Goal: Navigation & Orientation: Find specific page/section

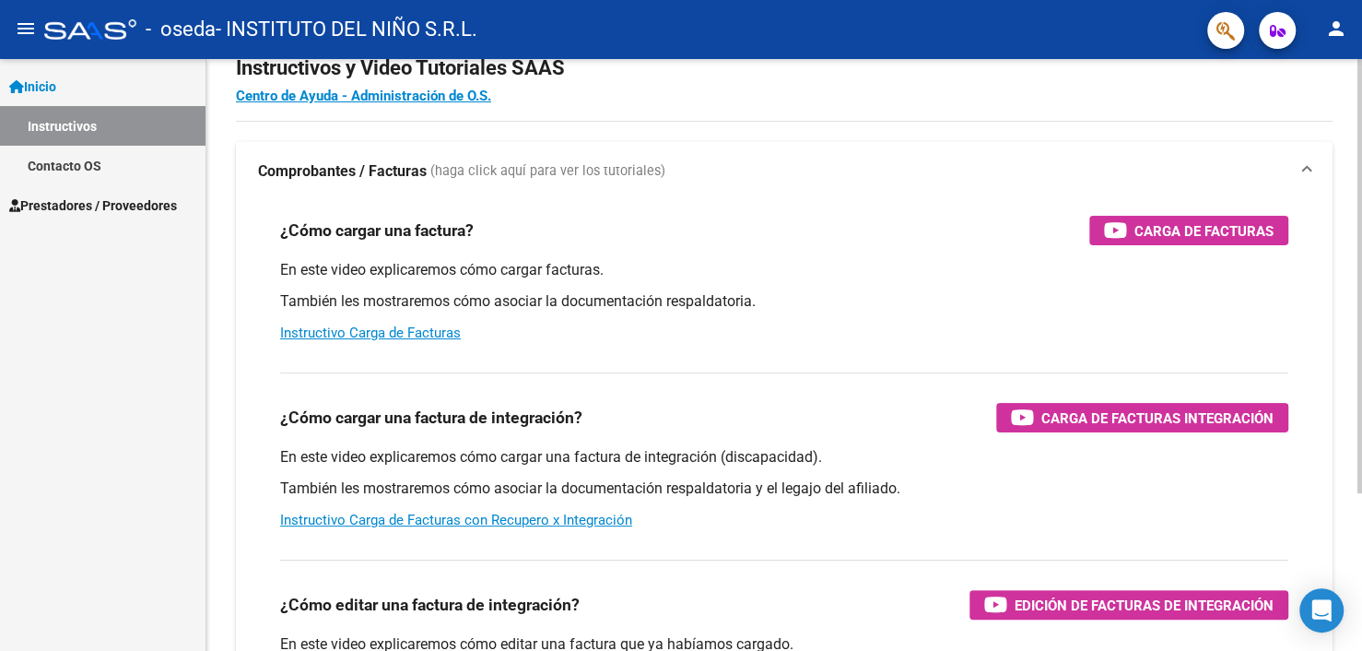
scroll to position [92, 0]
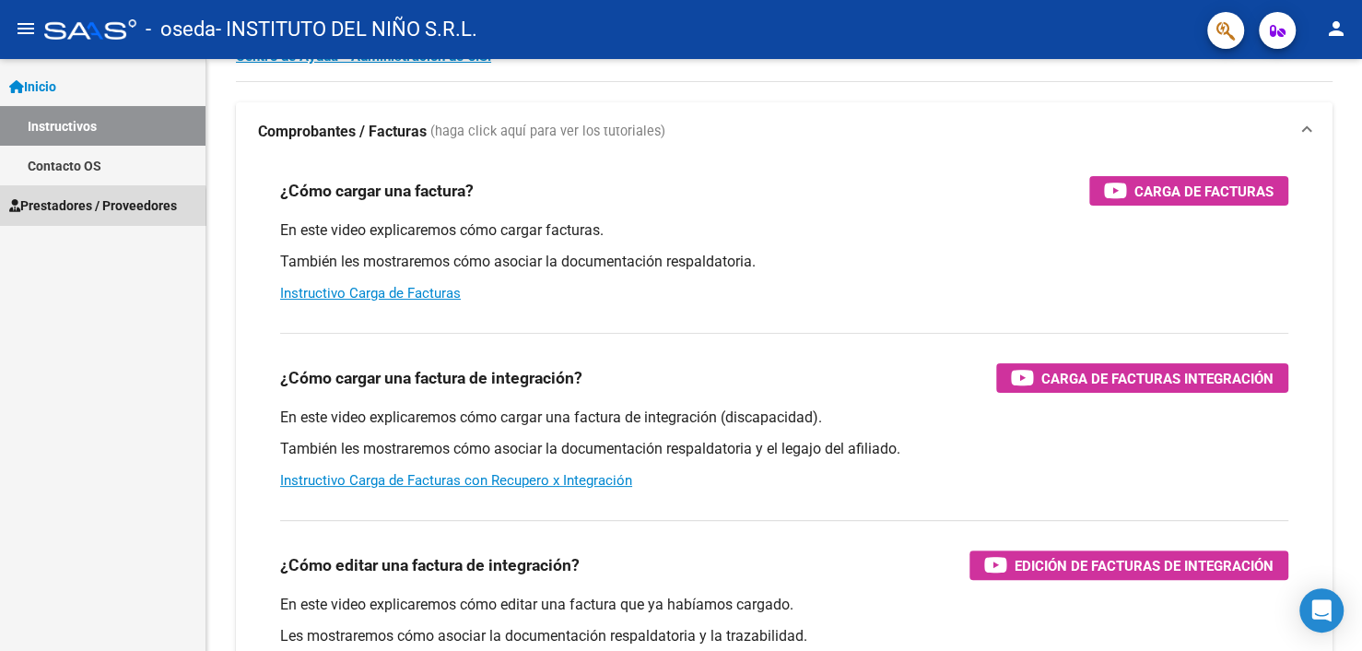
click at [87, 210] on span "Prestadores / Proveedores" at bounding box center [93, 205] width 168 height 20
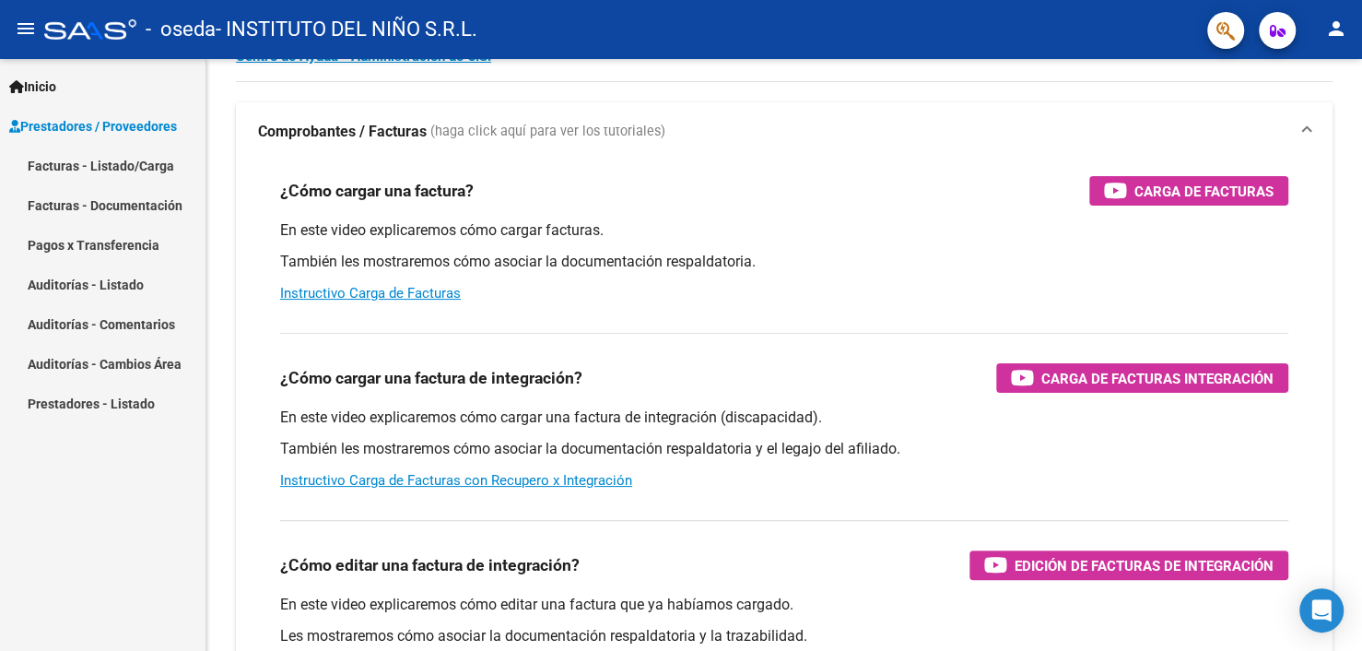
click at [85, 209] on link "Facturas - Documentación" at bounding box center [102, 205] width 205 height 40
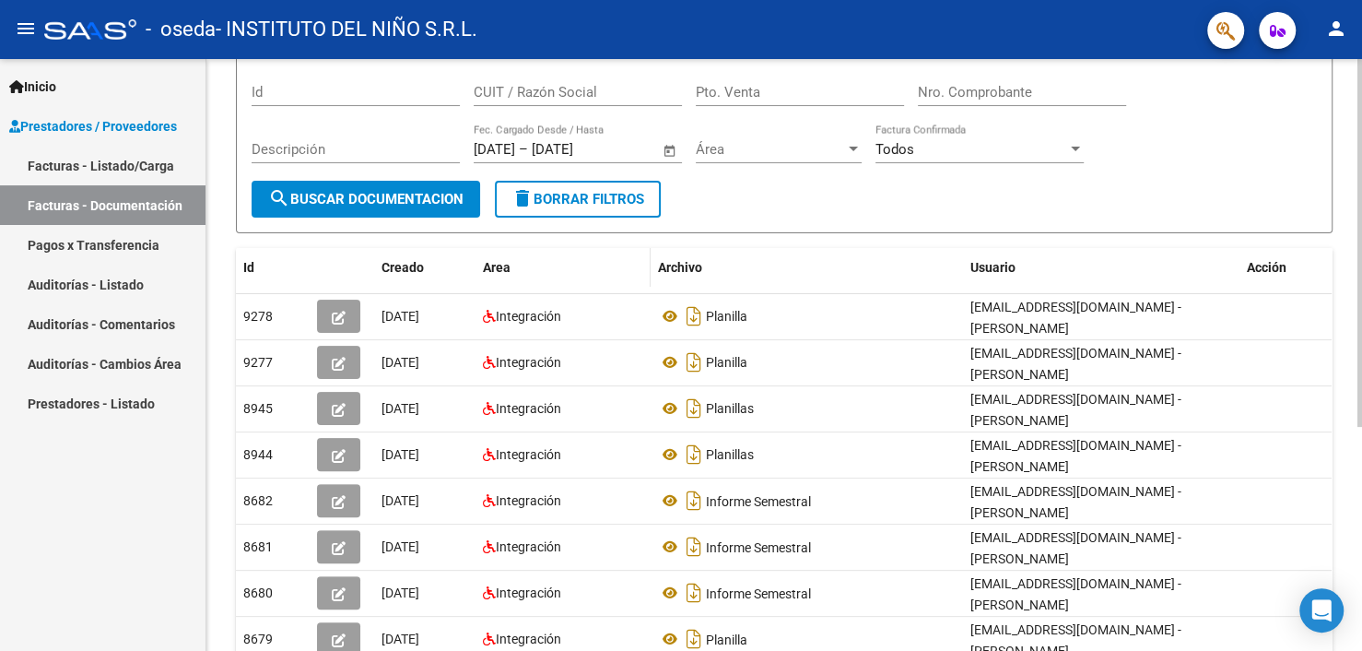
scroll to position [184, 0]
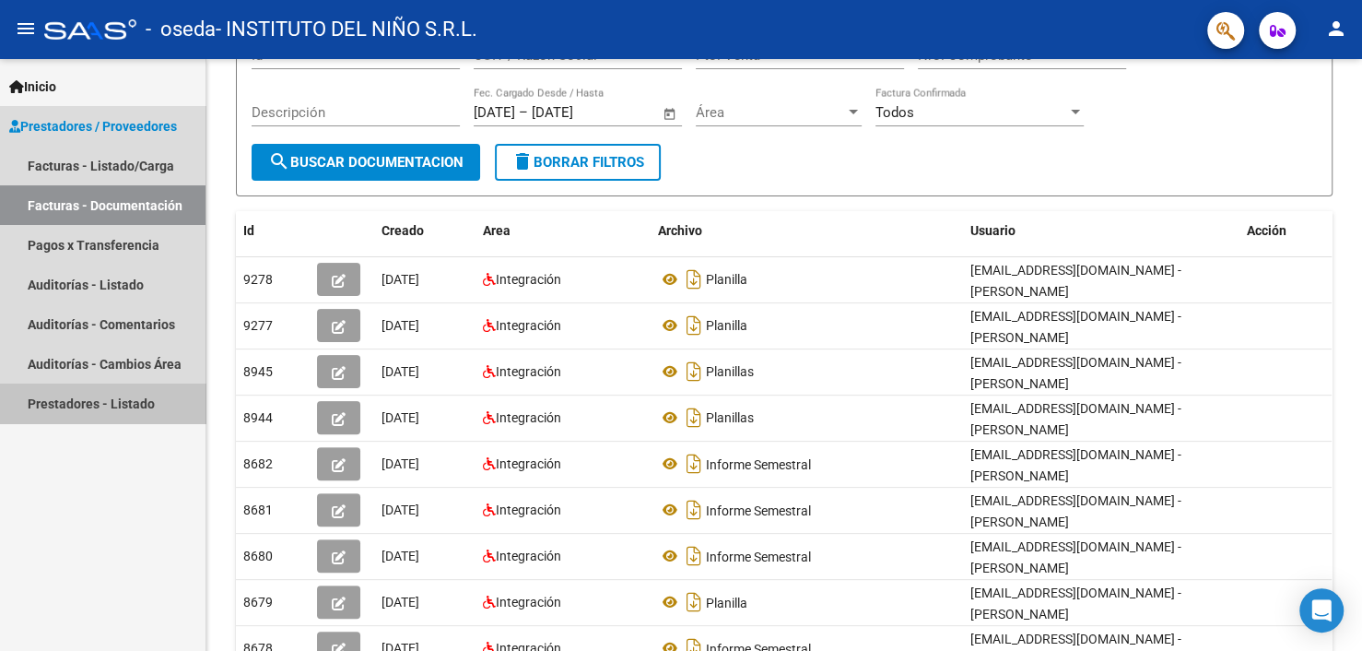
click at [104, 406] on link "Prestadores - Listado" at bounding box center [102, 403] width 205 height 40
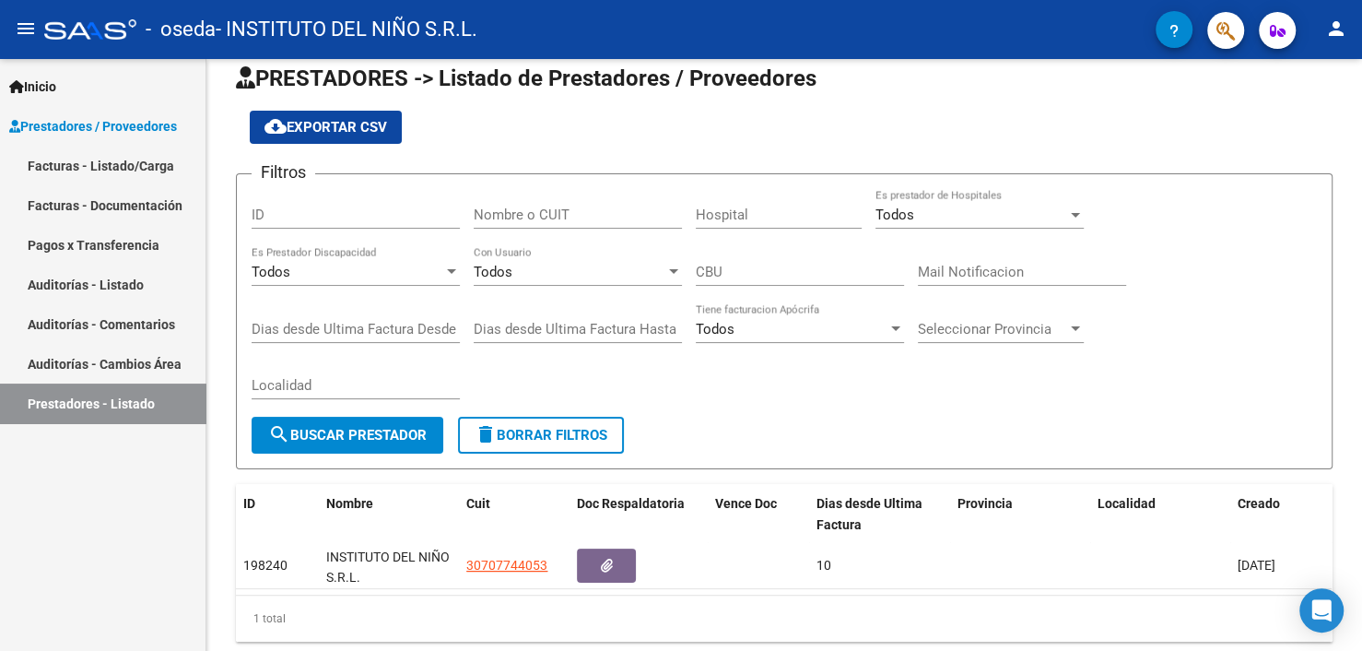
scroll to position [72, 0]
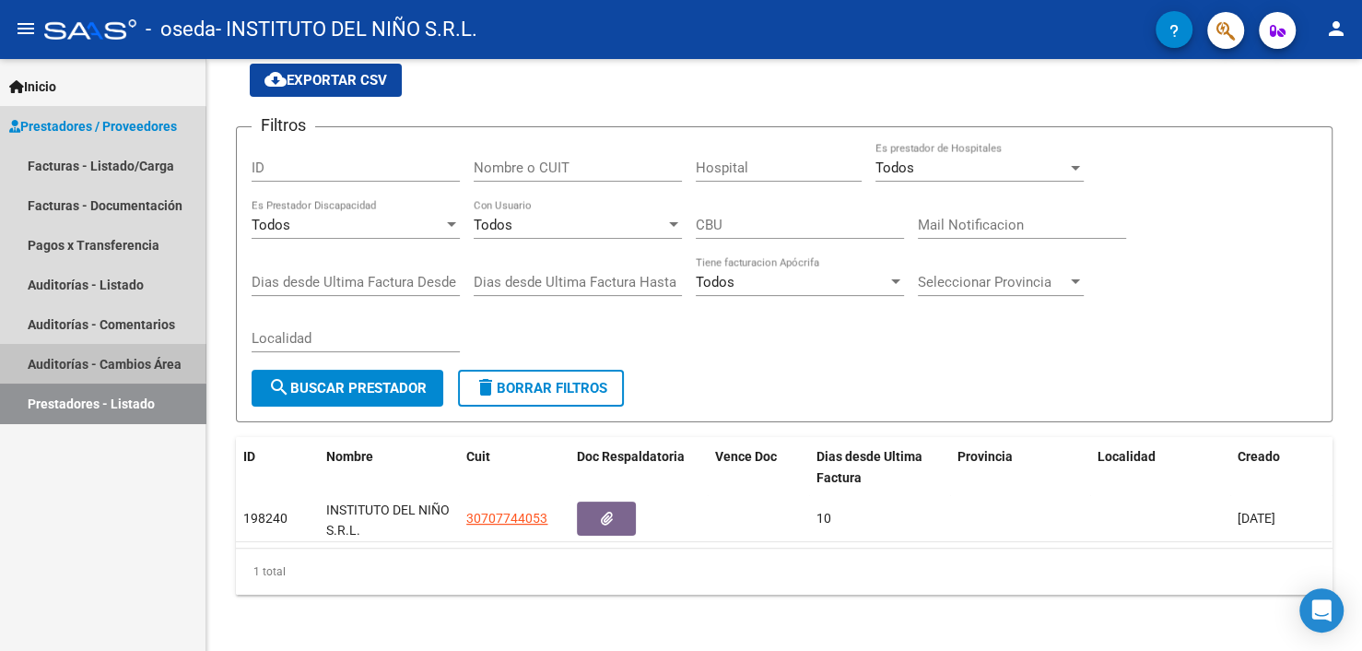
click at [92, 352] on link "Auditorías - Cambios Área" at bounding box center [102, 364] width 205 height 40
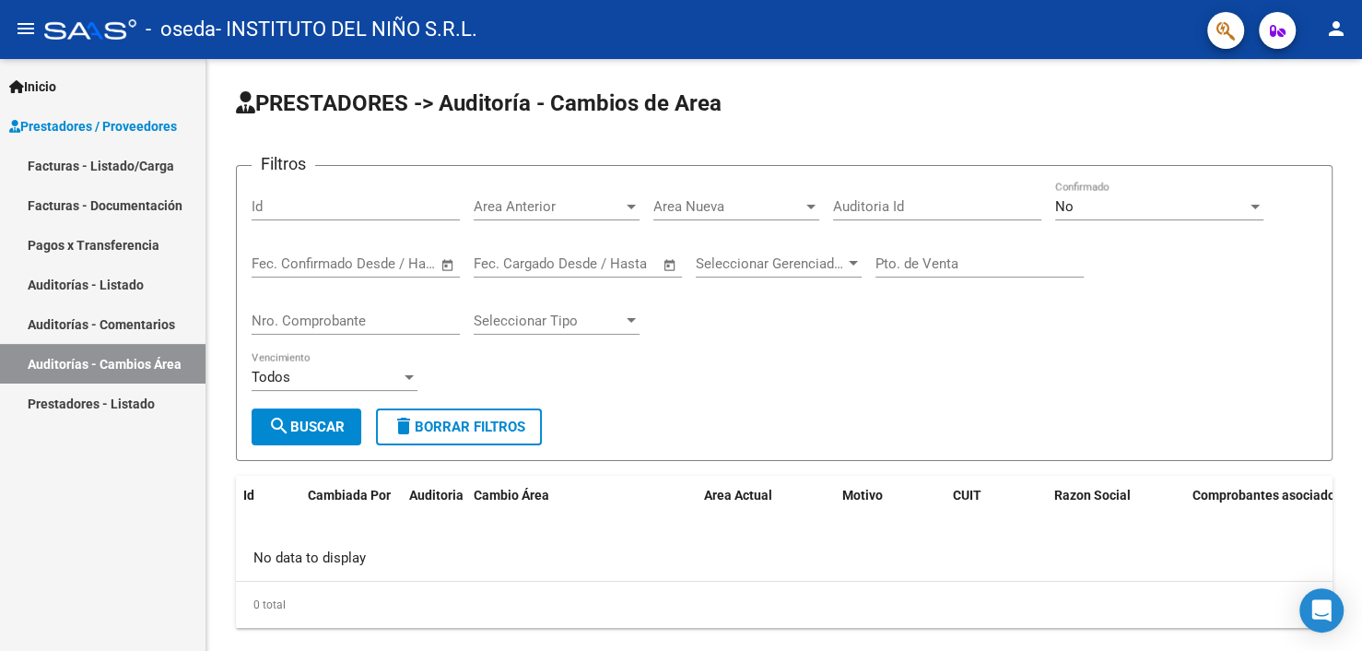
click at [90, 328] on link "Auditorías - Comentarios" at bounding box center [102, 324] width 205 height 40
